Goal: Task Accomplishment & Management: Use online tool/utility

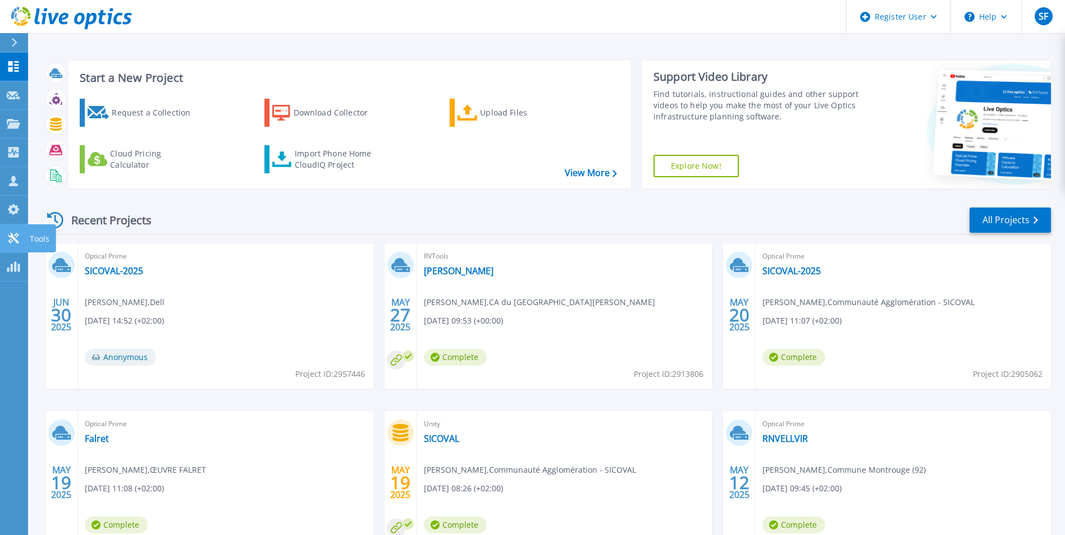
click at [6, 231] on link "Tools Tools" at bounding box center [14, 239] width 28 height 29
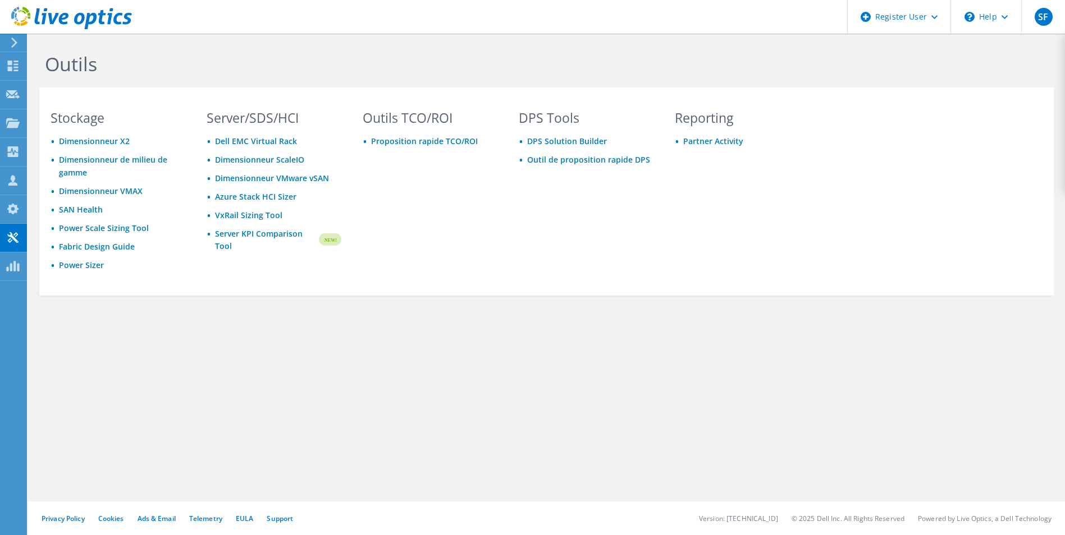
click at [373, 367] on div "Outils Stockage Dimensionneur X2 Dimensionneur de milieu de gamme Dimensionneur…" at bounding box center [546, 285] width 1037 height 502
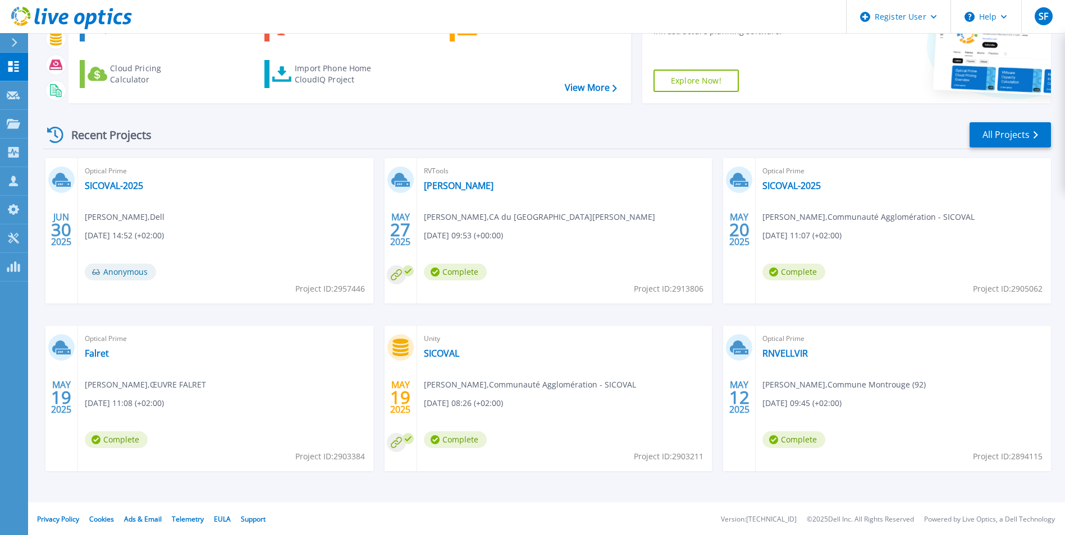
scroll to position [86, 0]
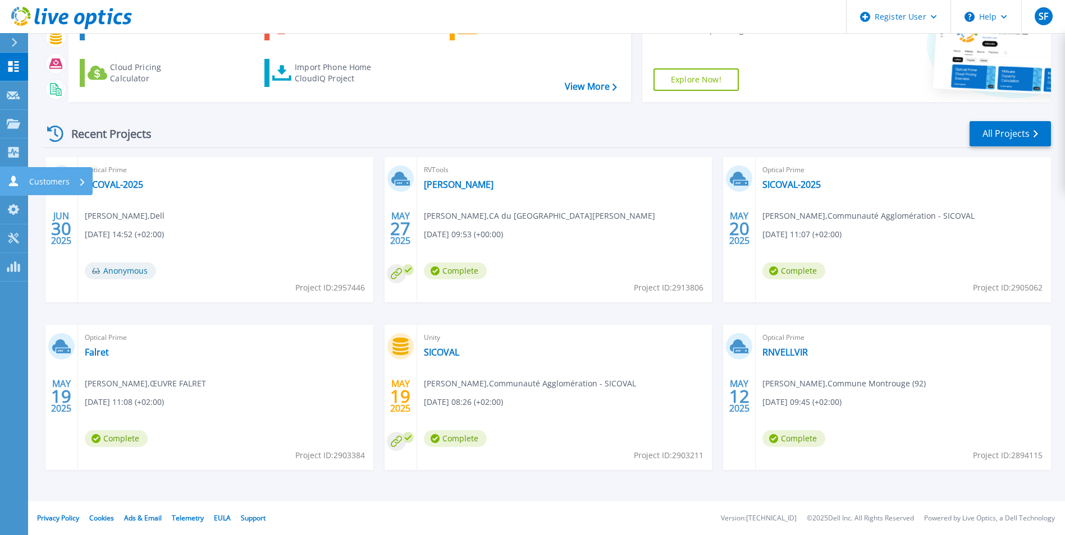
click at [13, 185] on icon at bounding box center [13, 181] width 9 height 11
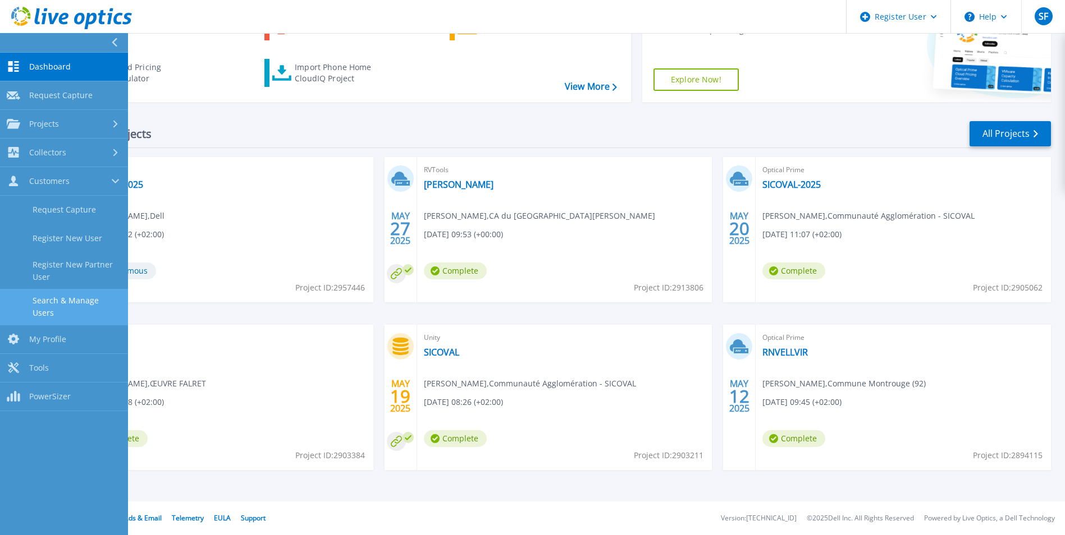
click at [70, 302] on link "Search & Manage Users" at bounding box center [64, 307] width 128 height 36
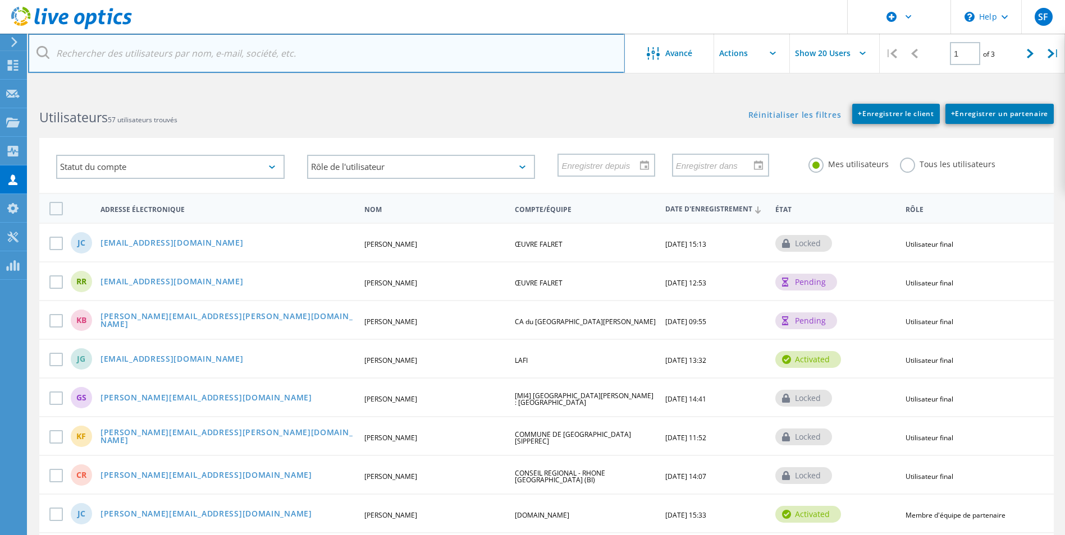
click at [257, 58] on input "text" at bounding box center [326, 53] width 597 height 39
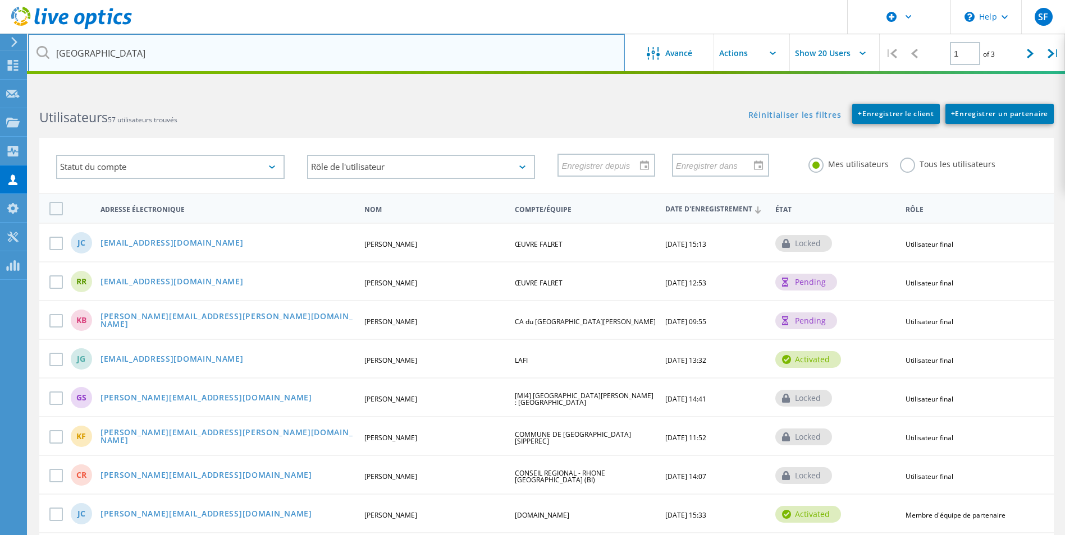
type input "avignon"
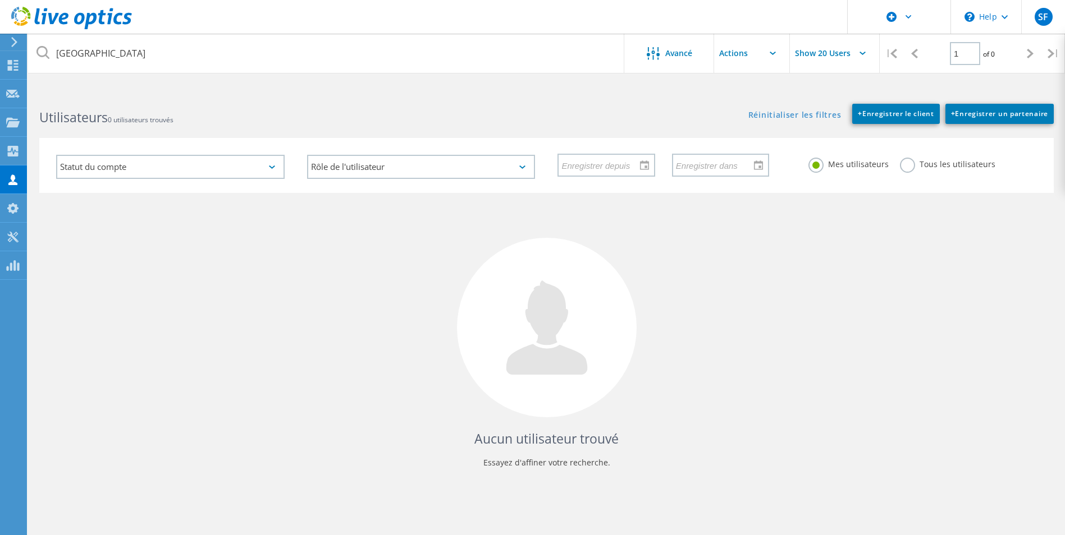
click at [793, 54] on input "Show 20 Users" at bounding box center [846, 53] width 112 height 39
click at [689, 109] on div "Réinitialiser les filtres + Enregistrer le client + Enregistrer un partenaire A…" at bounding box center [805, 108] width 518 height 31
